Goal: Information Seeking & Learning: Learn about a topic

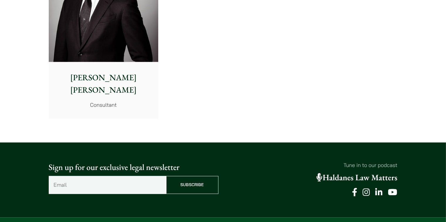
scroll to position [3144, 0]
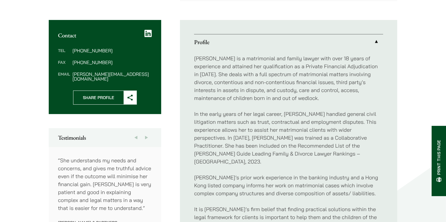
scroll to position [235, 0]
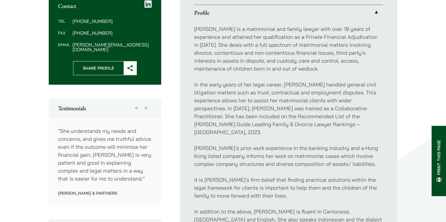
click at [239, 188] on p "It is [PERSON_NAME]’s firm belief that finding practical solutions within the l…" at bounding box center [288, 188] width 189 height 24
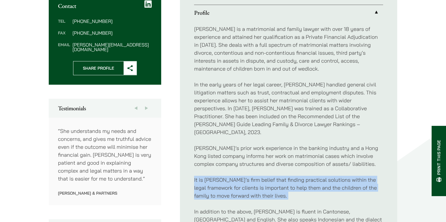
click at [239, 188] on p "It is [PERSON_NAME]’s firm belief that finding practical solutions within the l…" at bounding box center [288, 188] width 189 height 24
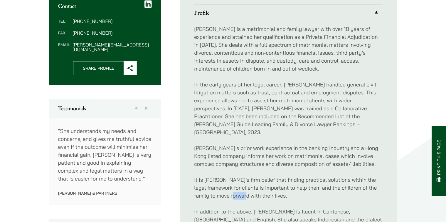
click at [239, 188] on p "It is [PERSON_NAME]’s firm belief that finding practical solutions within the l…" at bounding box center [288, 188] width 189 height 24
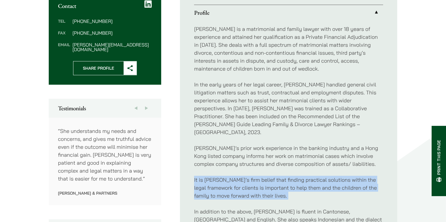
click at [239, 188] on p "It is [PERSON_NAME]’s firm belief that finding practical solutions within the l…" at bounding box center [288, 188] width 189 height 24
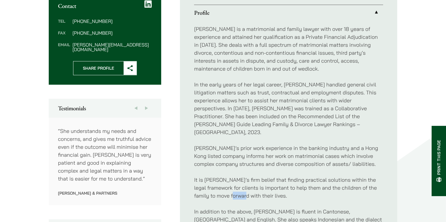
click at [239, 188] on p "It is [PERSON_NAME]’s firm belief that finding practical solutions within the l…" at bounding box center [288, 188] width 189 height 24
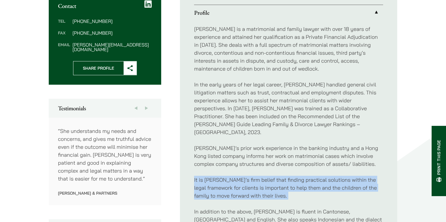
click at [239, 188] on p "It is [PERSON_NAME]’s firm belief that finding practical solutions within the l…" at bounding box center [288, 188] width 189 height 24
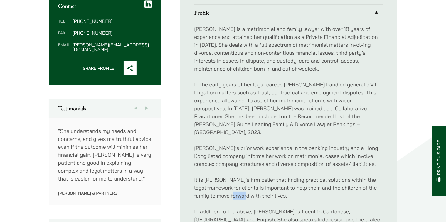
click at [239, 188] on p "It is [PERSON_NAME]’s firm belief that finding practical solutions within the l…" at bounding box center [288, 188] width 189 height 24
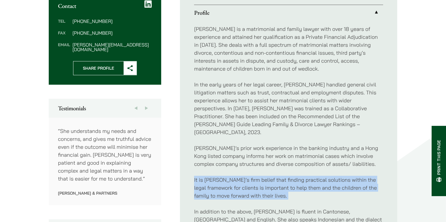
click at [239, 188] on p "It is [PERSON_NAME]’s firm belief that finding practical solutions within the l…" at bounding box center [288, 188] width 189 height 24
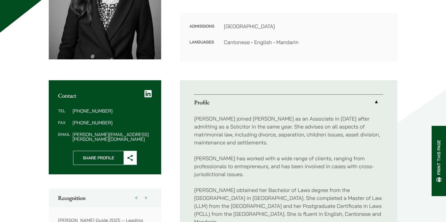
scroll to position [147, 0]
